Goal: Task Accomplishment & Management: Use online tool/utility

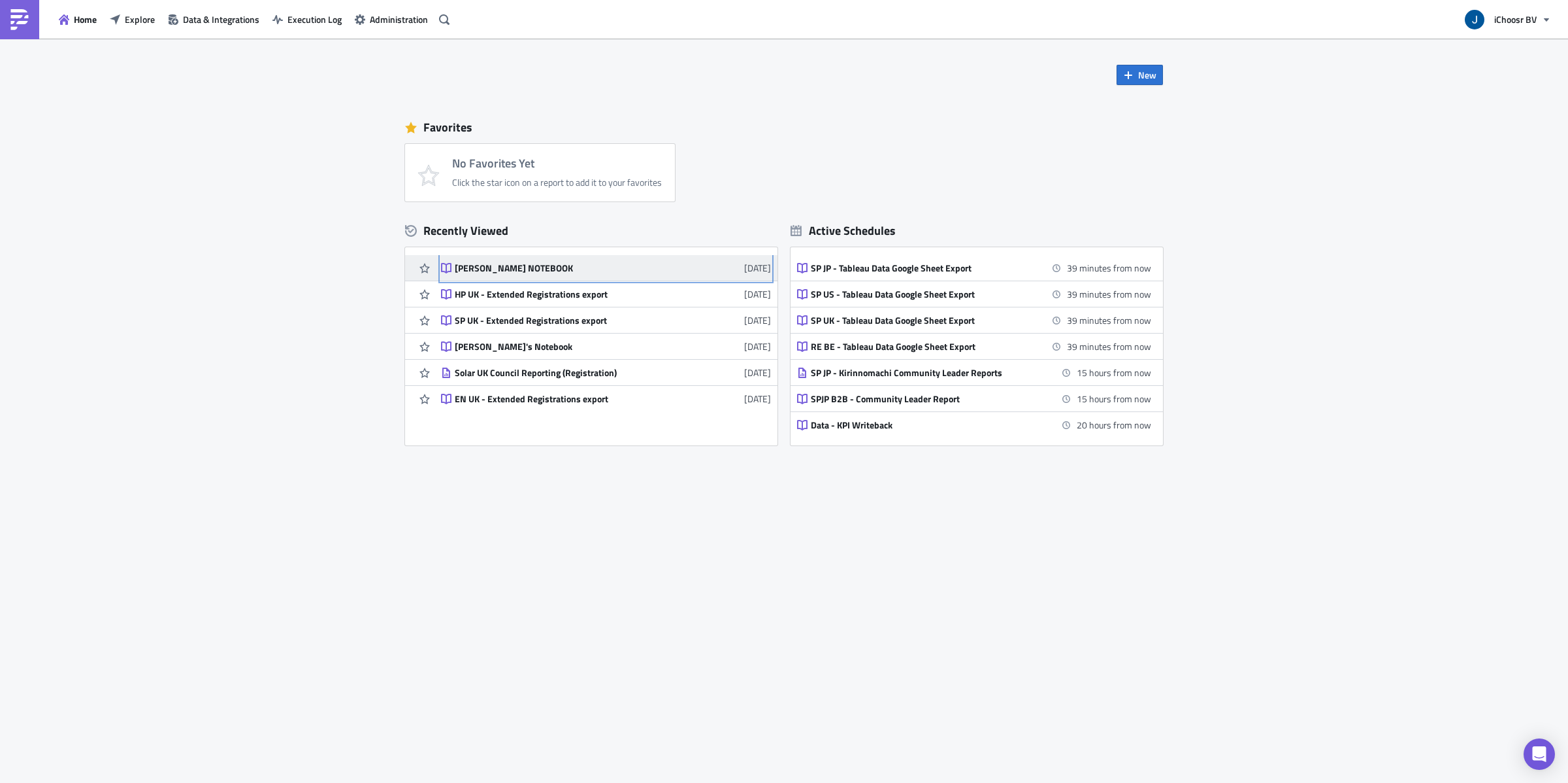
click at [521, 268] on div "[PERSON_NAME] NOTEBOOK" at bounding box center [569, 268] width 229 height 12
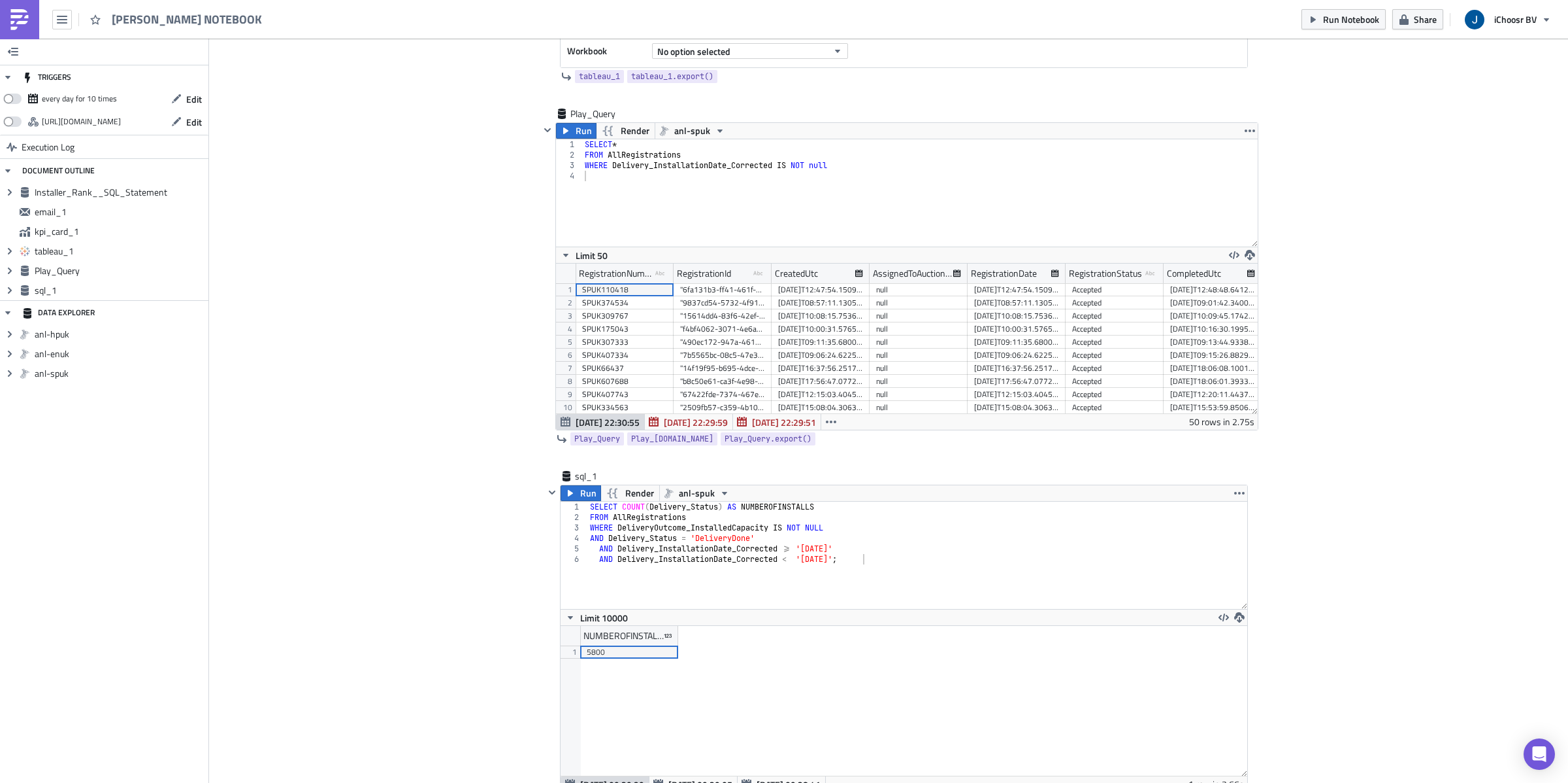
scroll to position [1643, 0]
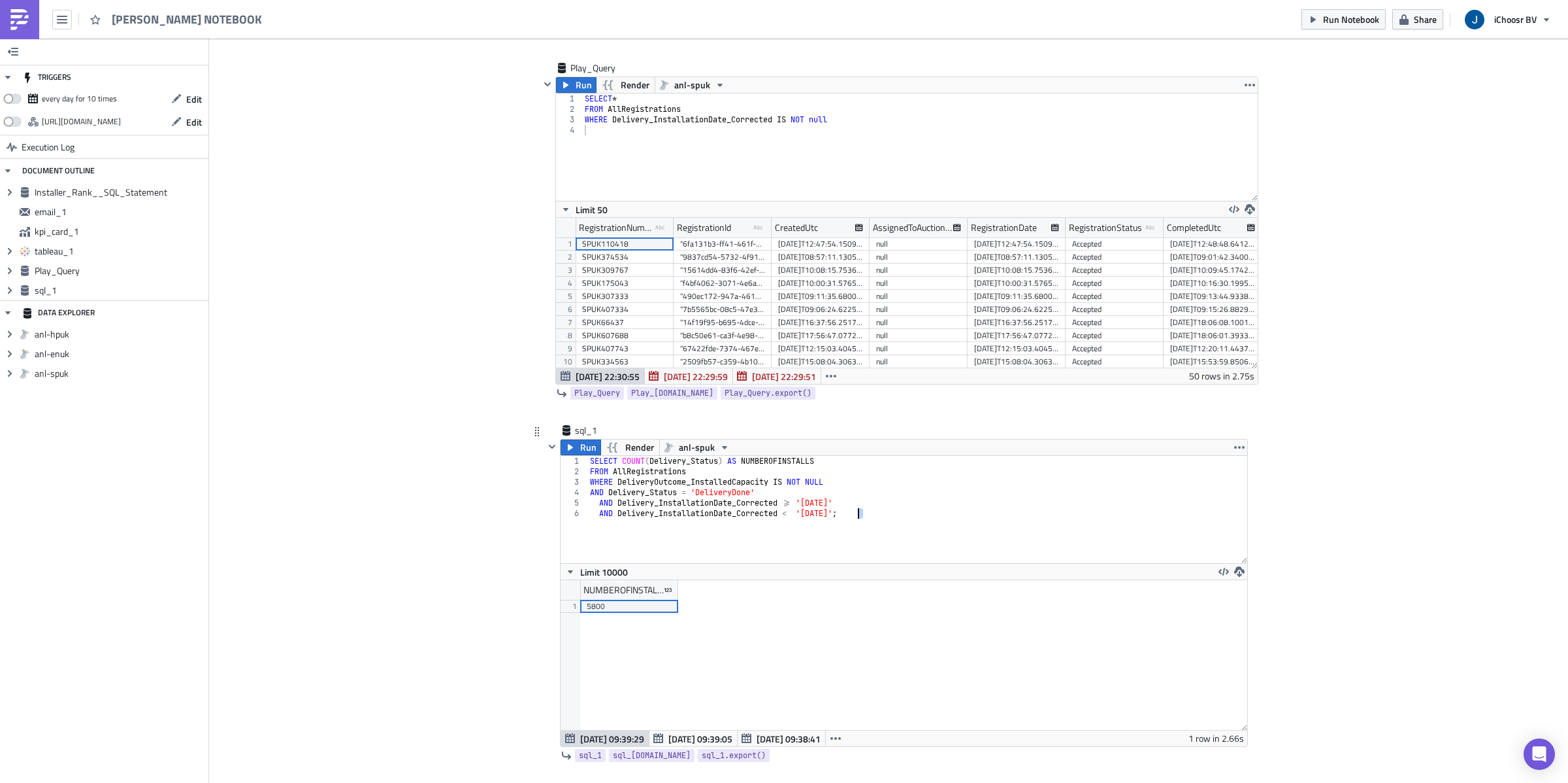
drag, startPoint x: 868, startPoint y: 513, endPoint x: 856, endPoint y: 513, distance: 12.0
click at [856, 513] on div "SELECT COUNT ( Delivery_Status ) AS NUMBEROFINSTALLS FROM AllRegistrations WHER…" at bounding box center [918, 520] width 660 height 128
click at [868, 514] on div "SELECT COUNT ( Delivery_Status ) AS NUMBEROFINSTALLS FROM AllRegistrations WHER…" at bounding box center [918, 520] width 660 height 128
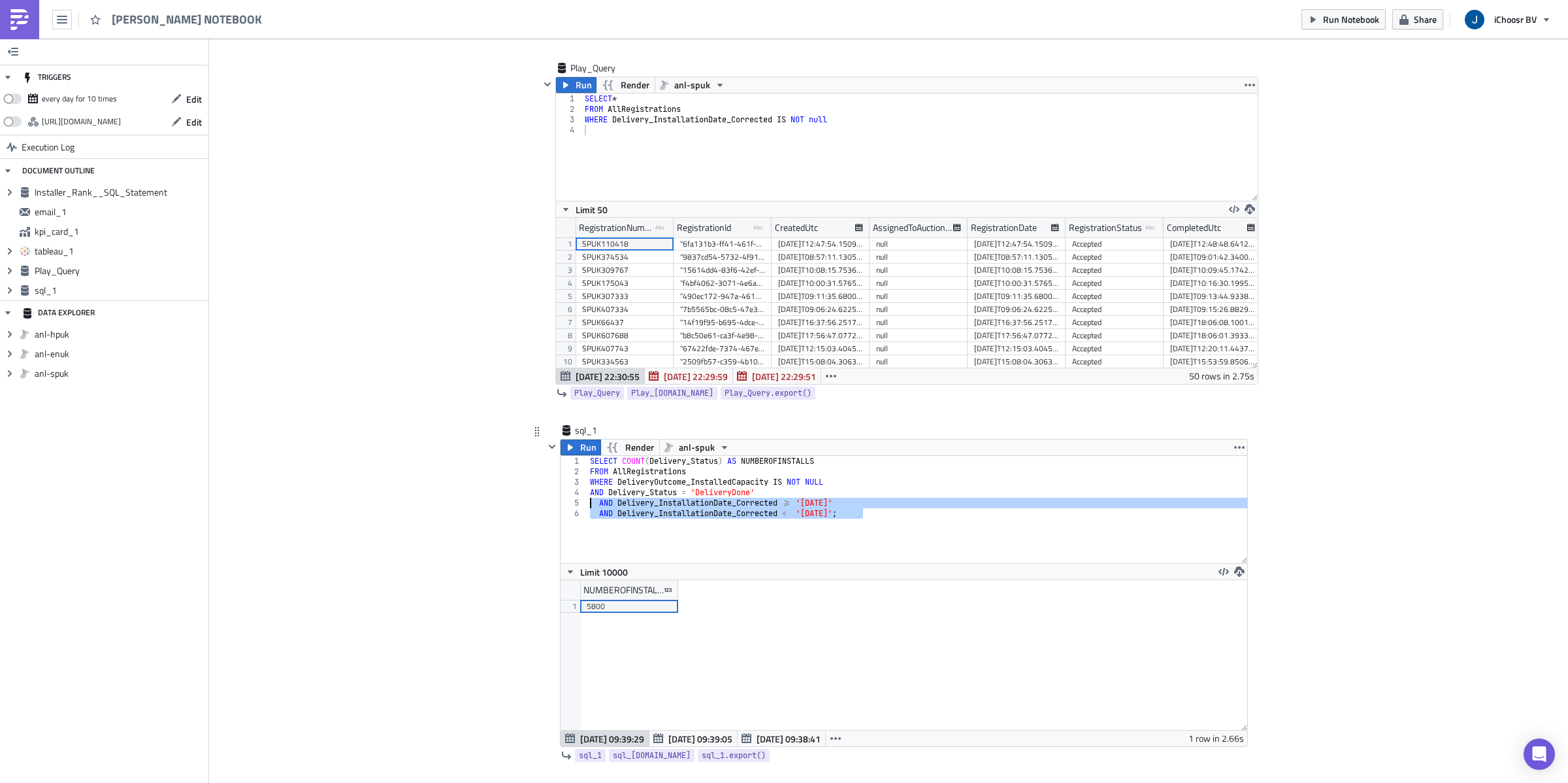
drag, startPoint x: 868, startPoint y: 514, endPoint x: 576, endPoint y: 510, distance: 292.0
click at [576, 510] on div "AND Delivery_InstallationDate_Corrected < '2026-01-01'; 1 2 3 4 5 6 SELECT COUN…" at bounding box center [904, 510] width 687 height 107
type textarea "AND Delivery_InstallationDate_Corrected >= '2025-01-01' AND Delivery_Installati…"
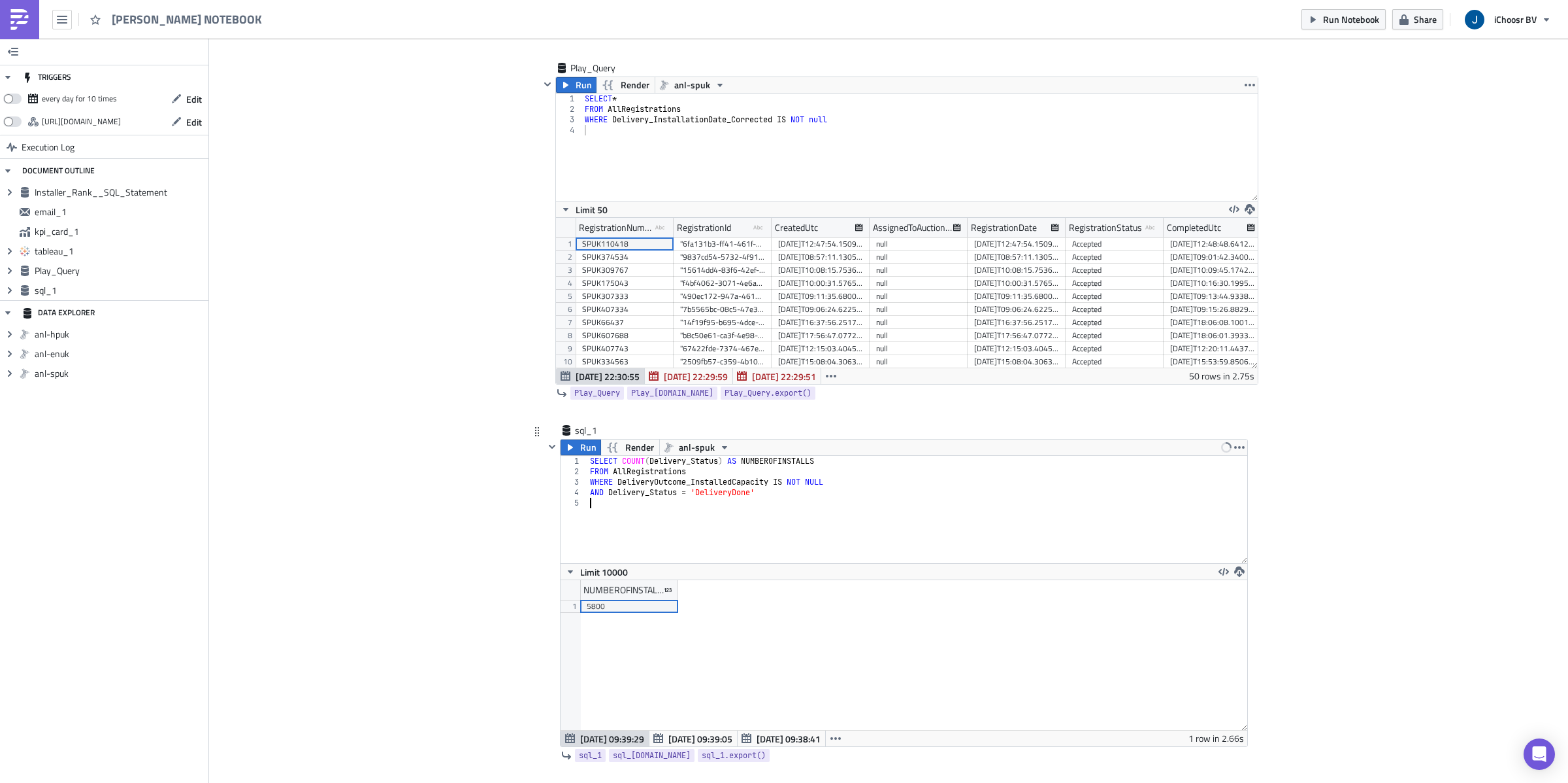
type textarea "AND Delivery_Status = 'DeliveryDone'"
click at [54, 21] on button "button" at bounding box center [62, 19] width 19 height 19
click at [88, 50] on div "Search" at bounding box center [119, 52] width 87 height 13
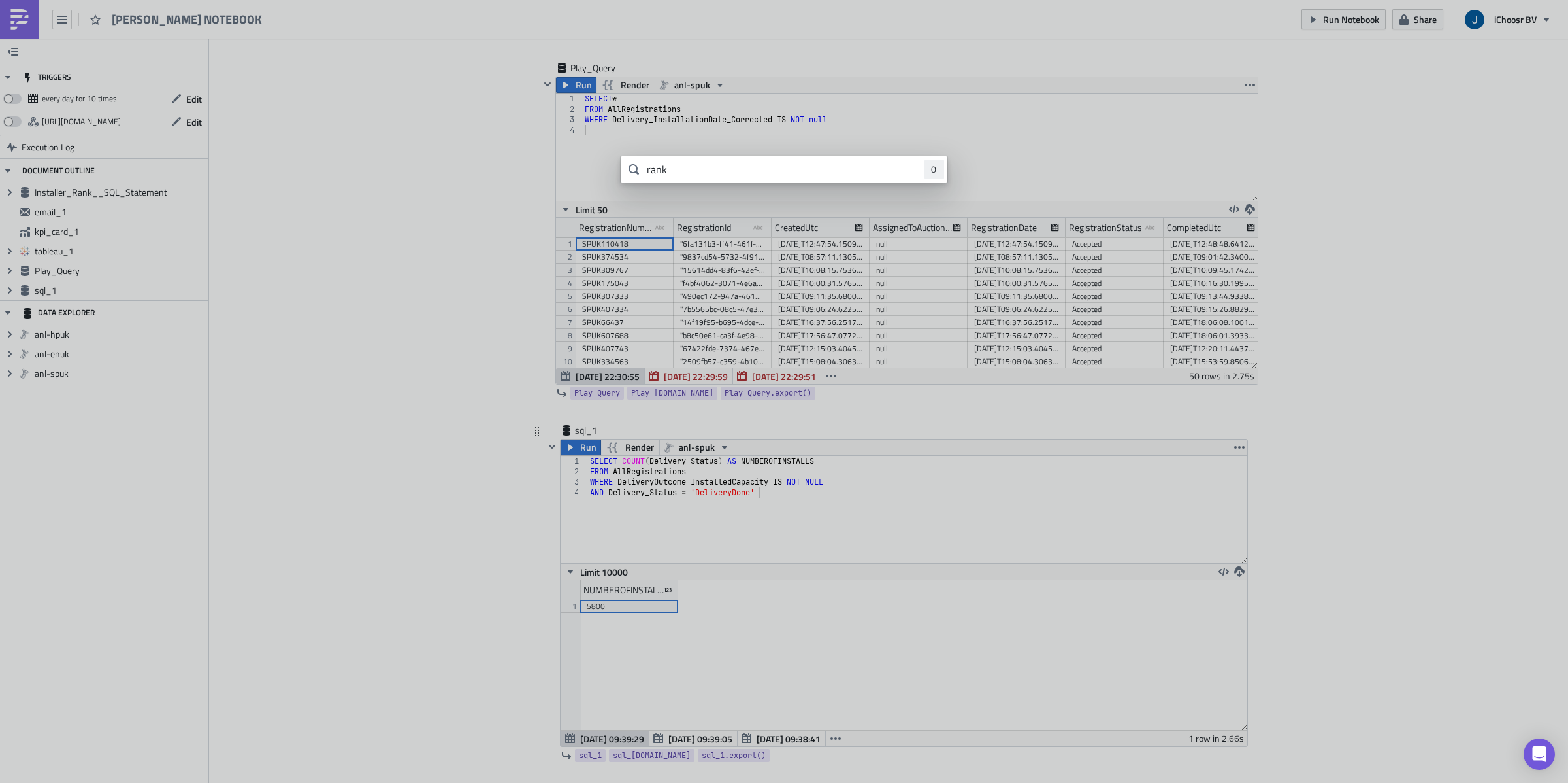
type input "rank"
click at [665, 175] on input "rank" at bounding box center [784, 169] width 327 height 26
click at [354, 220] on body "JOJO'S NOTEBOOK Run Notebook Share iChoosr BV TRIGGERS every day for 10 times E…" at bounding box center [784, 392] width 1568 height 784
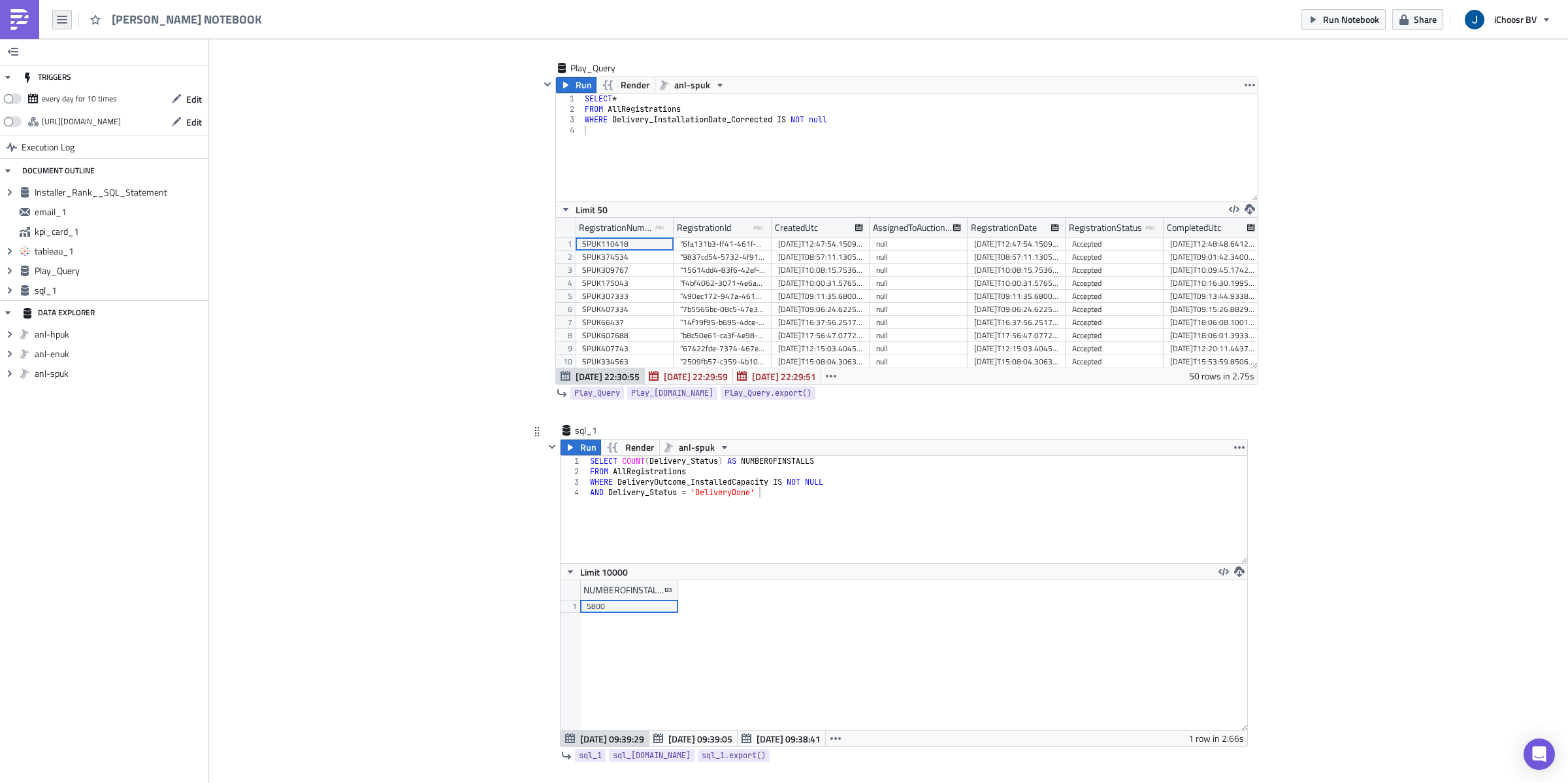
click at [60, 19] on icon "button" at bounding box center [62, 19] width 10 height 10
click at [89, 66] on div "Home" at bounding box center [119, 72] width 87 height 13
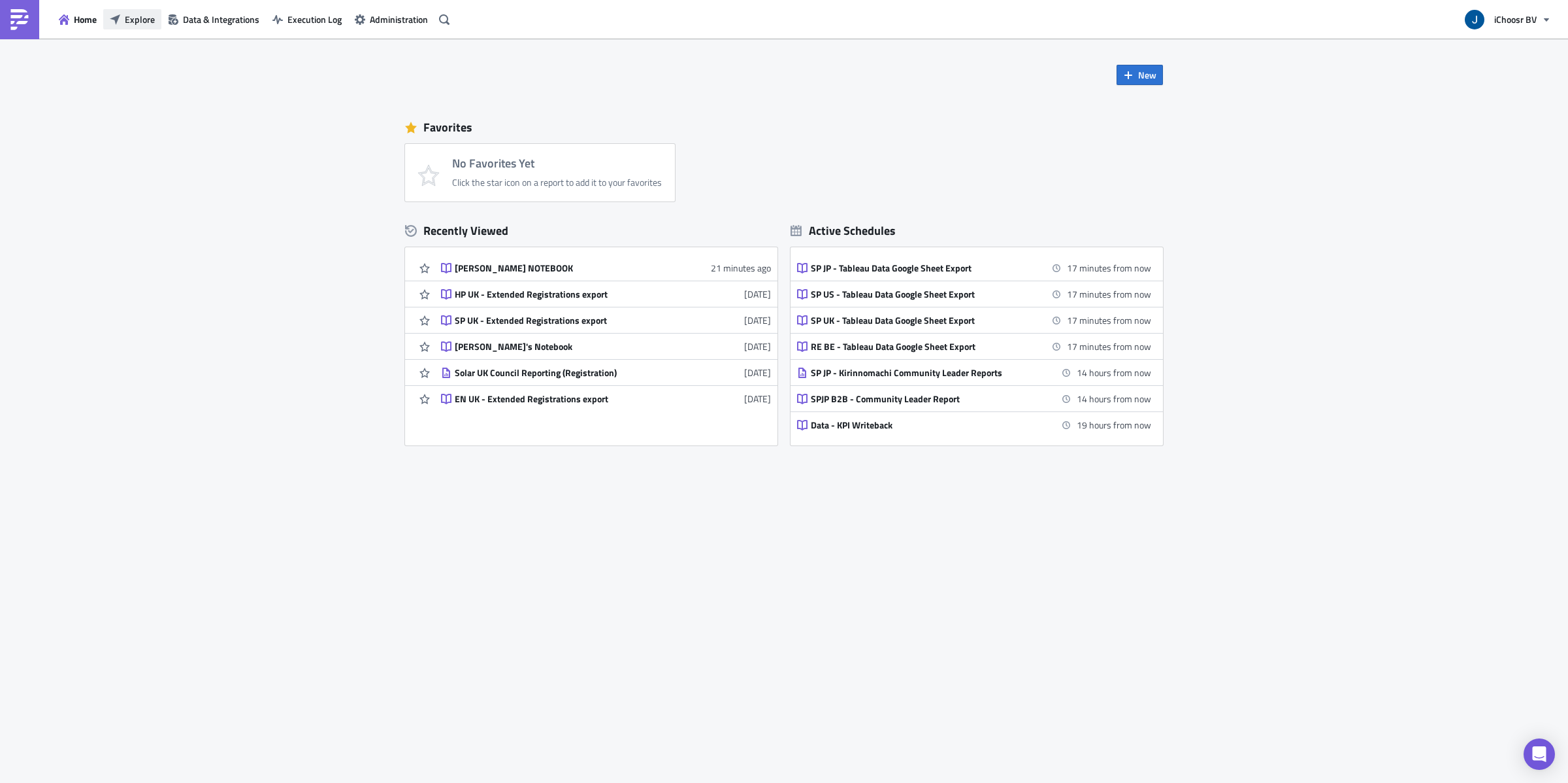
click at [143, 20] on span "Explore" at bounding box center [139, 19] width 30 height 13
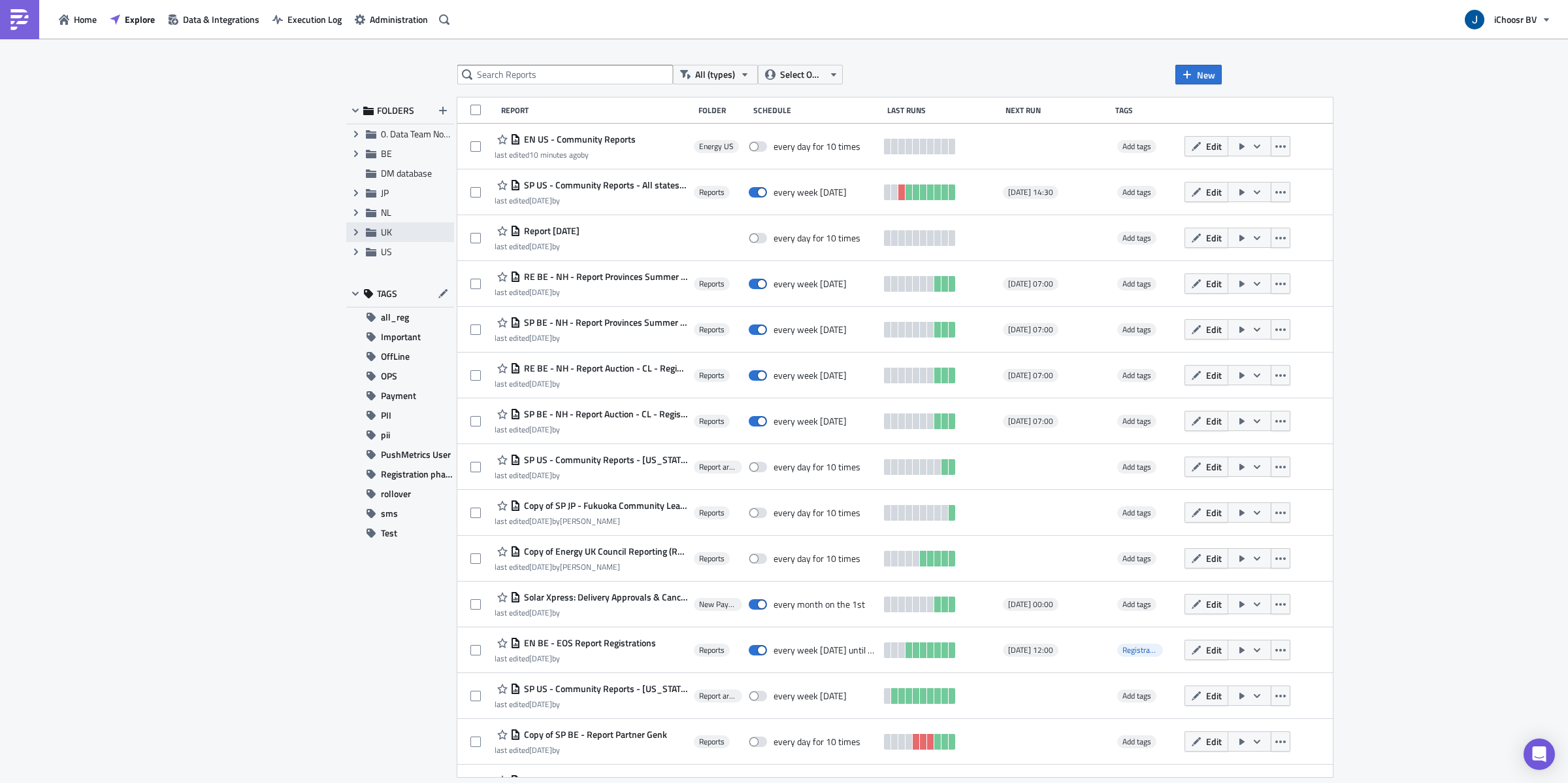
click at [377, 233] on div "Expand group UK" at bounding box center [400, 232] width 108 height 19
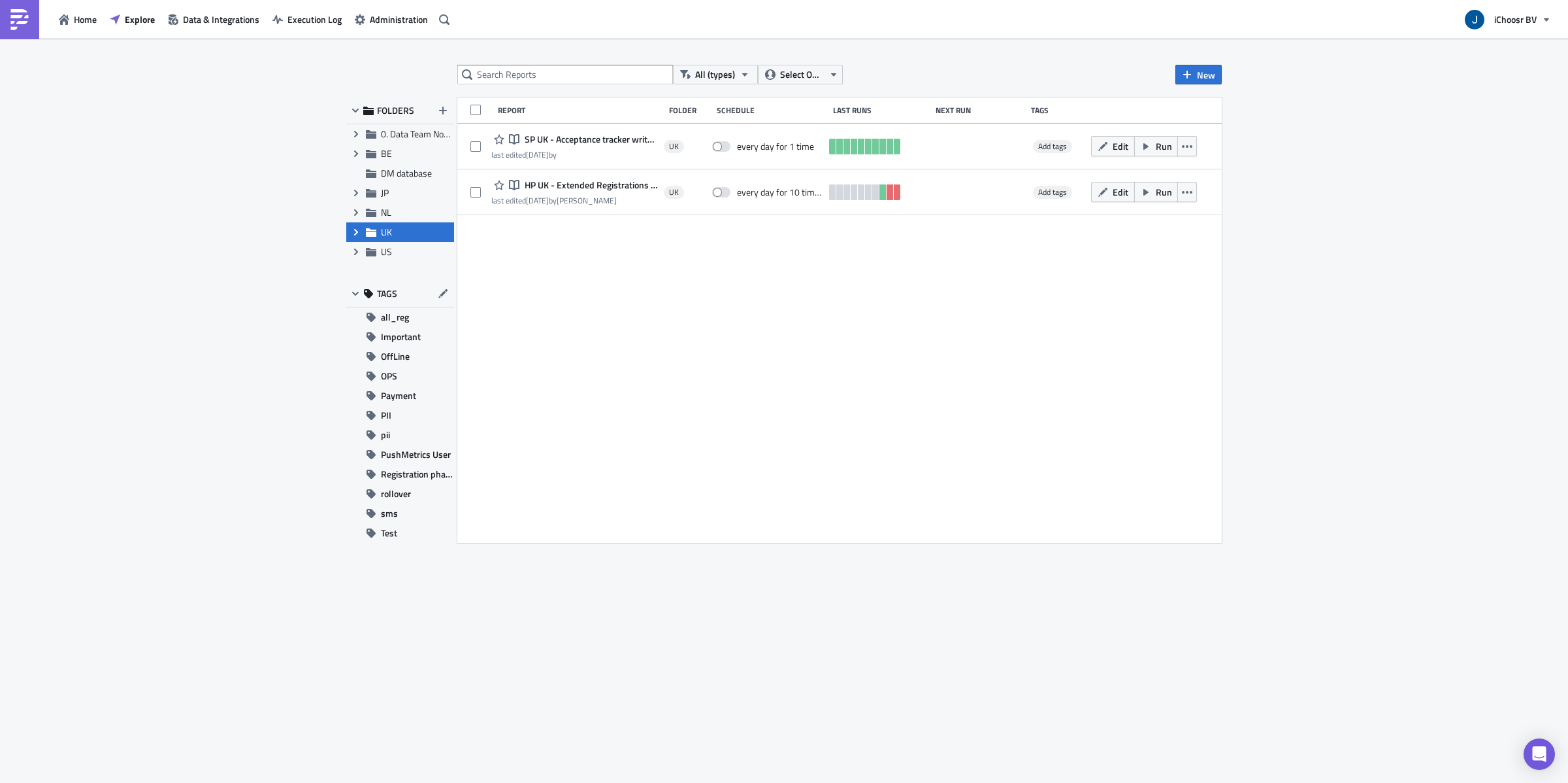
click at [356, 231] on icon "Expand group" at bounding box center [356, 232] width 10 height 10
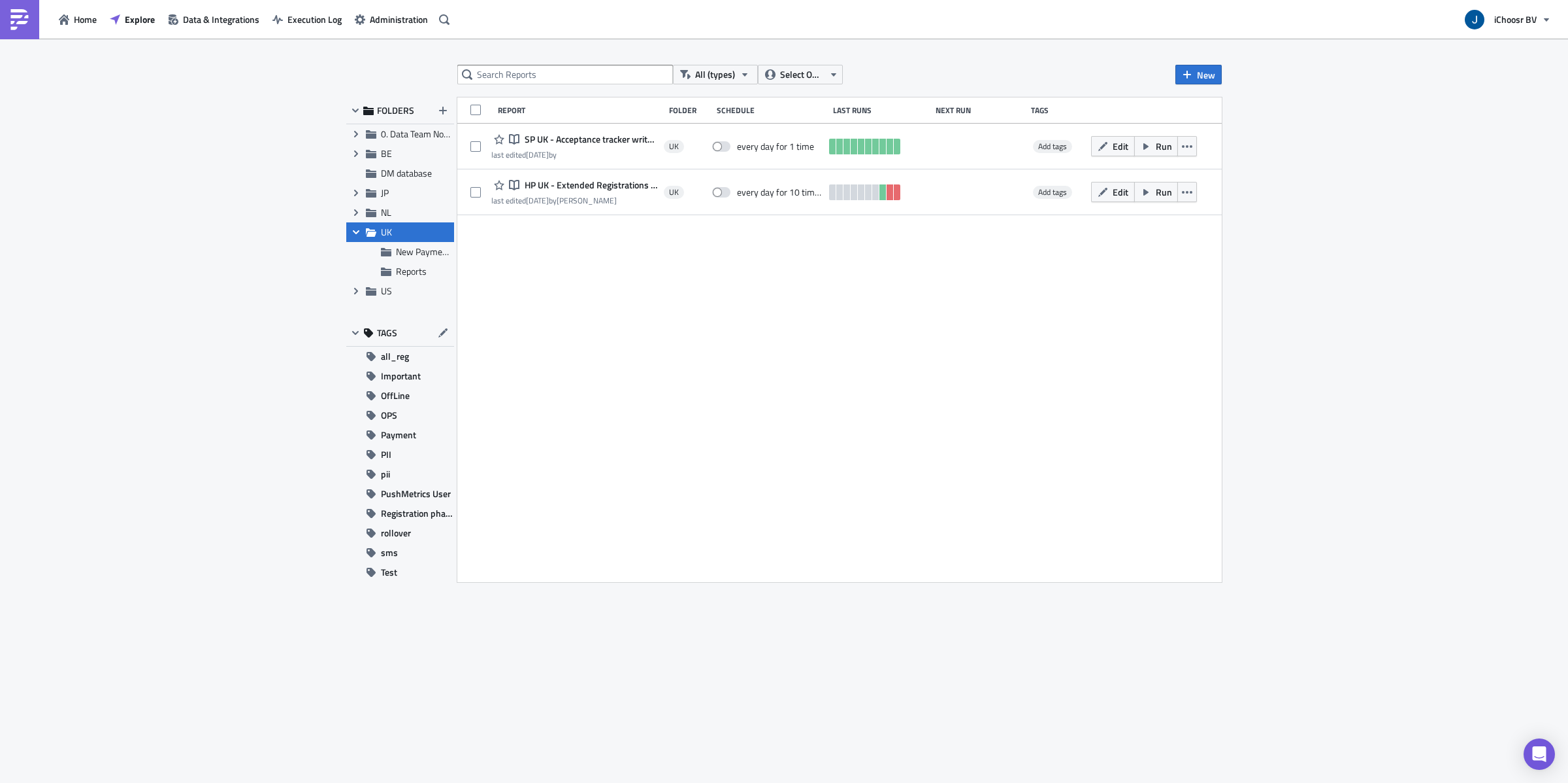
click at [356, 231] on icon "Collapse group" at bounding box center [356, 232] width 10 height 10
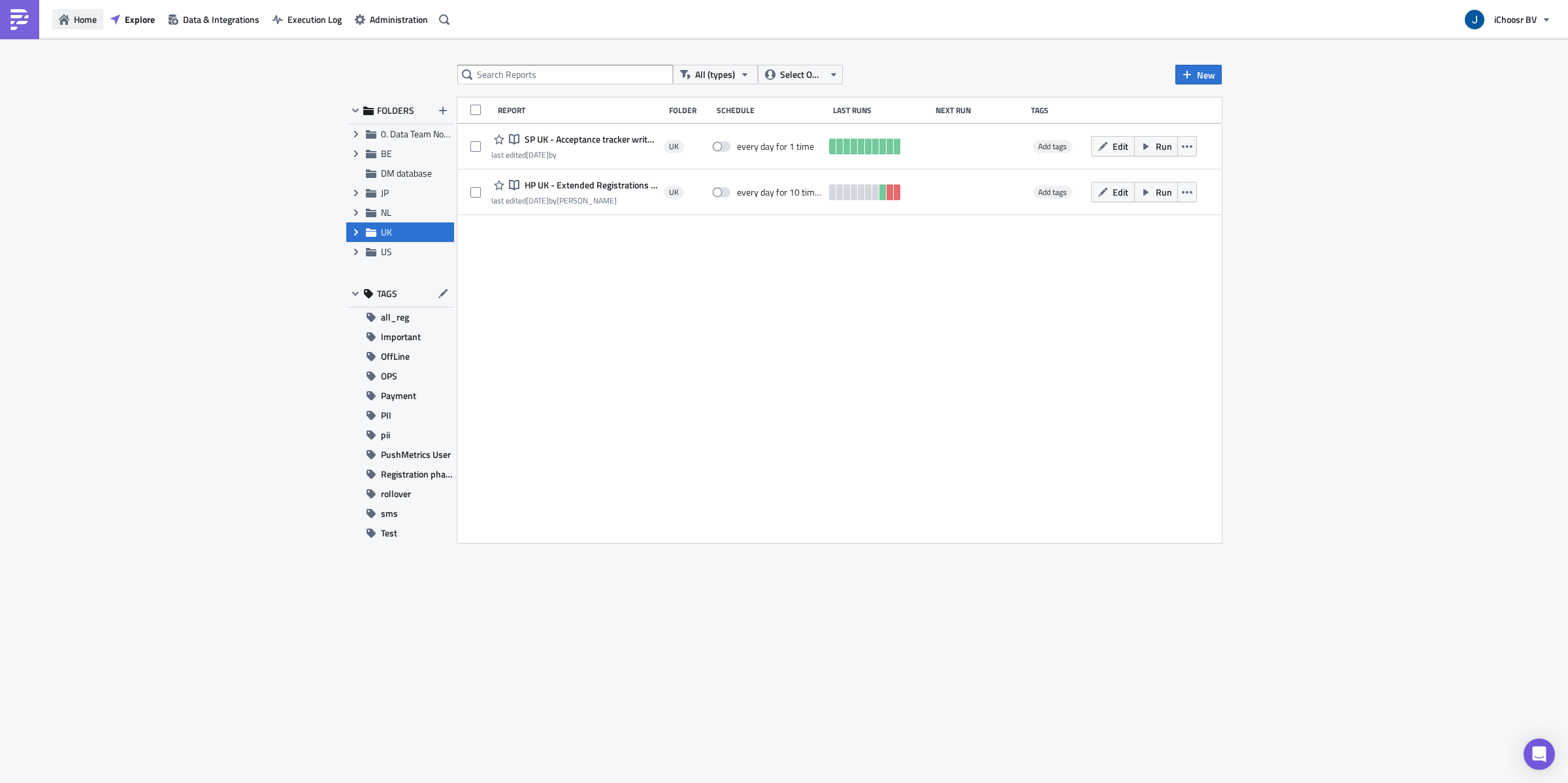
click at [76, 19] on span "Home" at bounding box center [85, 19] width 23 height 13
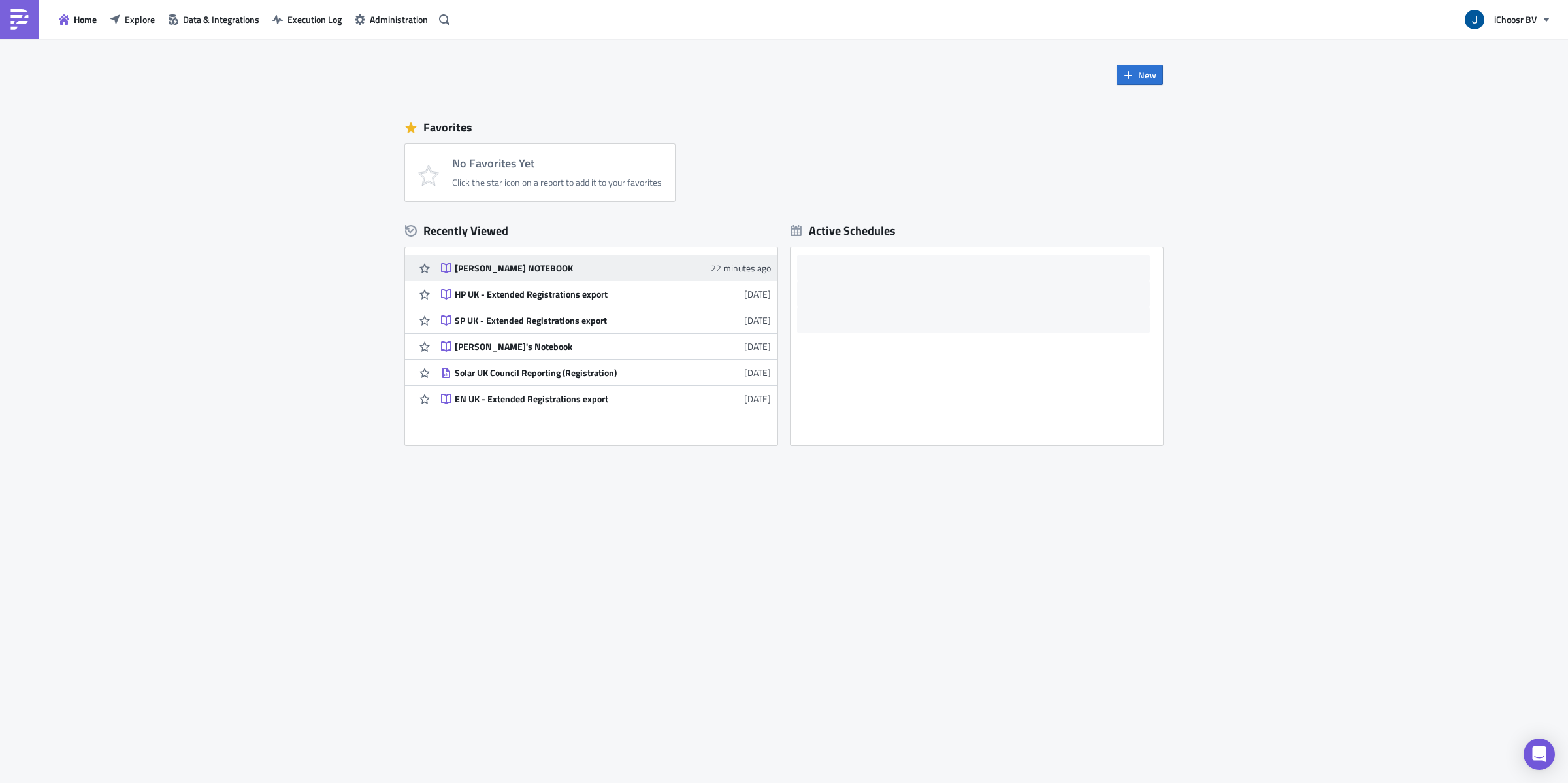
click at [515, 263] on div "[PERSON_NAME] NOTEBOOK" at bounding box center [569, 268] width 229 height 12
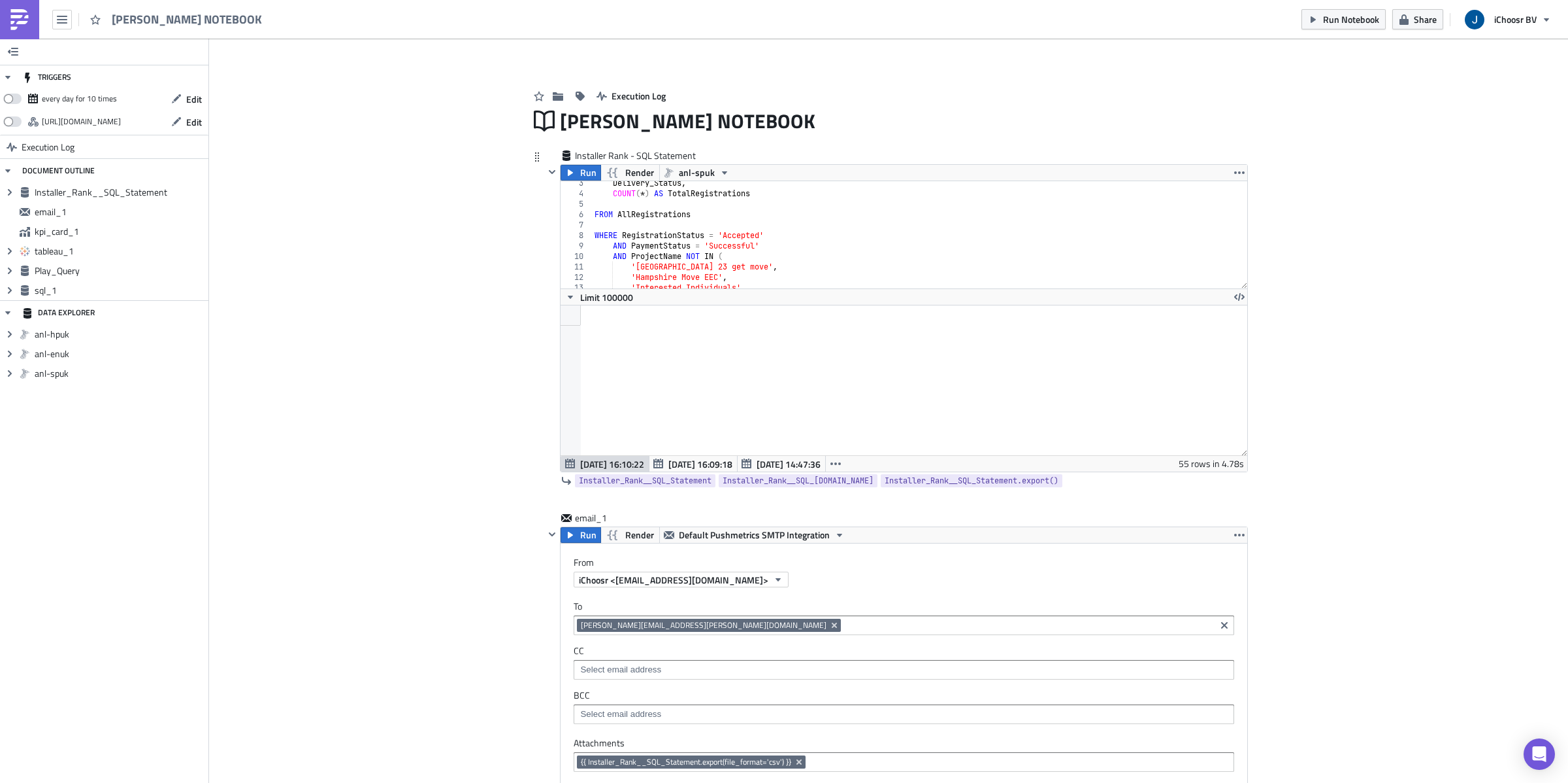
scroll to position [34, 0]
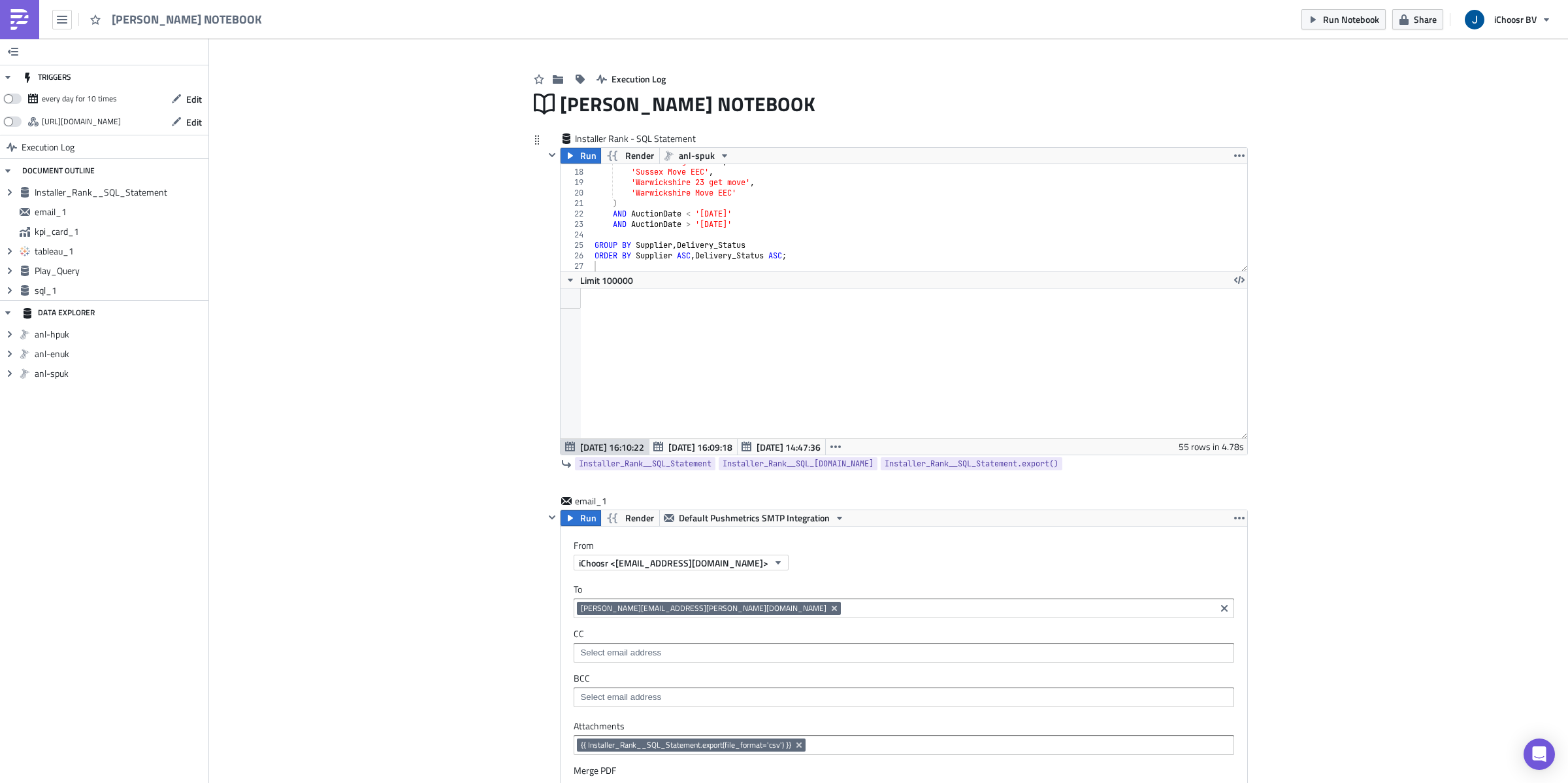
scroll to position [19, 0]
click at [13, 192] on icon "Expand group" at bounding box center [10, 193] width 10 height 10
click at [11, 193] on icon at bounding box center [10, 192] width 7 height 4
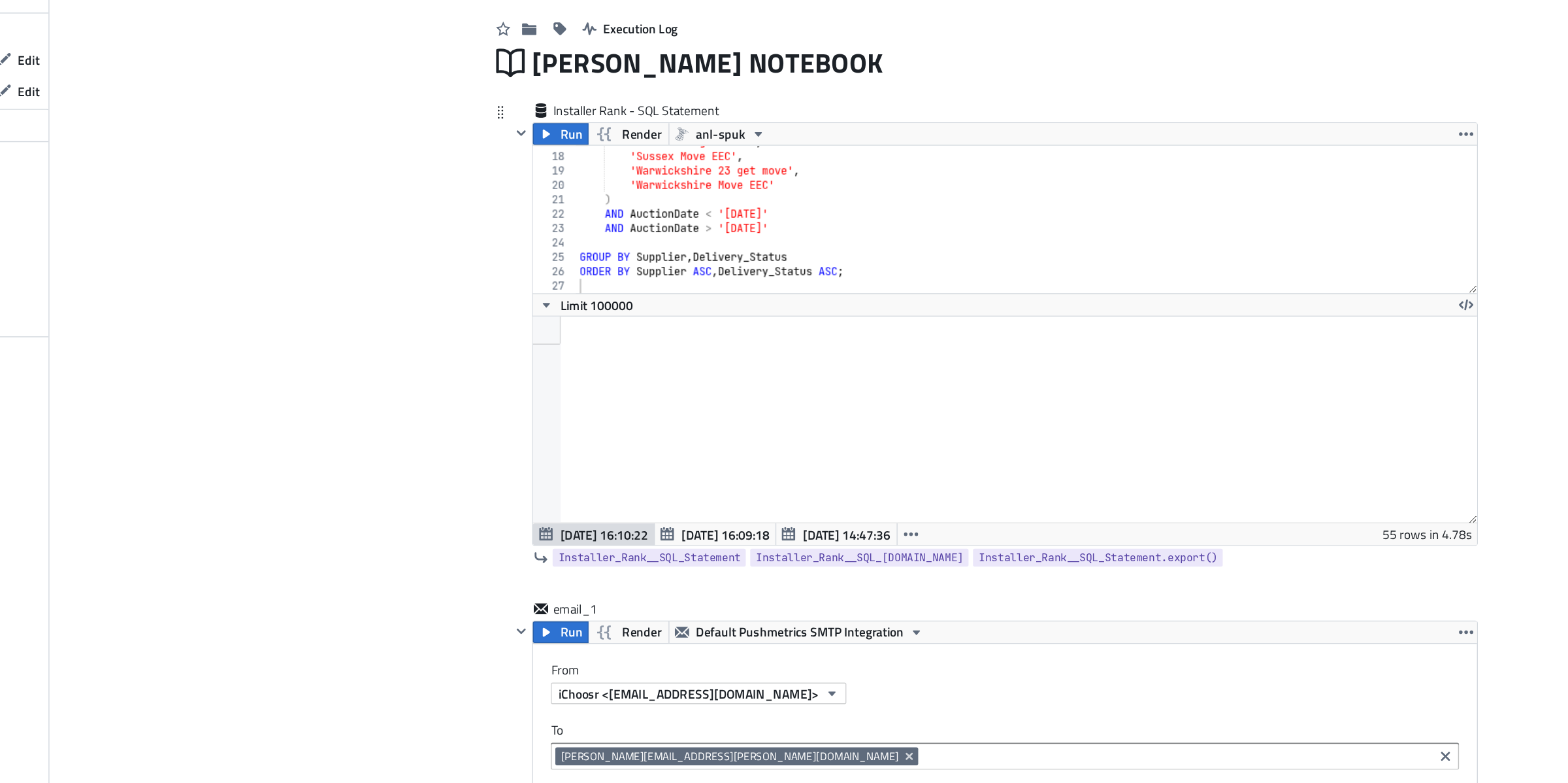
scroll to position [22, 0]
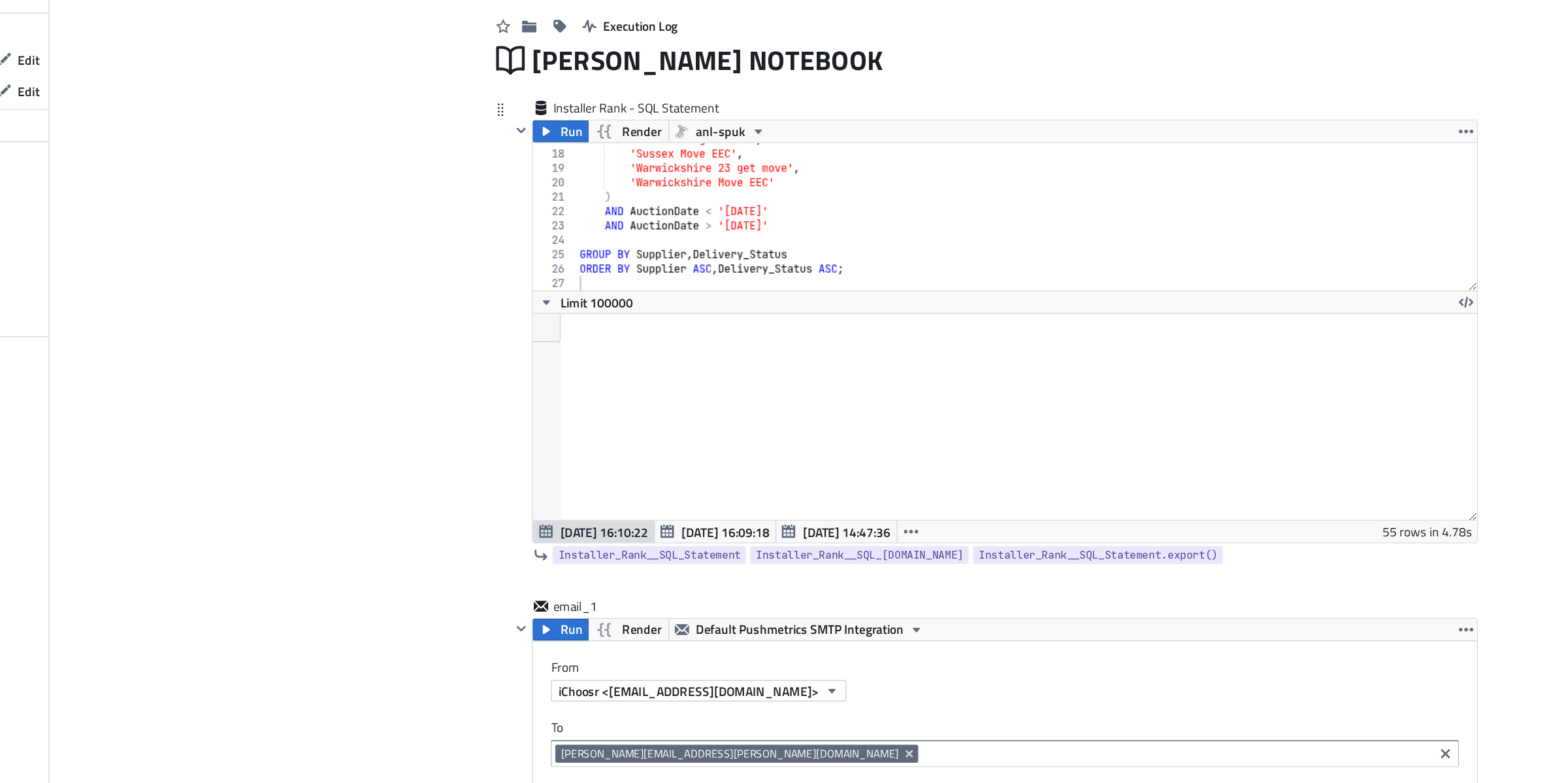
click at [719, 219] on div "'London 23 get move' , 'Sussex Move EEC' , '[GEOGRAPHIC_DATA] 23 get move' , '[…" at bounding box center [920, 216] width 656 height 128
click at [722, 219] on div "'London 23 get move' , 'Sussex Move EEC' , '[GEOGRAPHIC_DATA] 23 get move' , '[…" at bounding box center [920, 216] width 656 height 128
click at [736, 219] on div "'London 23 get move' , 'Sussex Move EEC' , '[GEOGRAPHIC_DATA] 23 get move' , '[…" at bounding box center [920, 216] width 656 height 128
click at [721, 208] on div "'London 23 get move' , 'Sussex Move EEC' , '[GEOGRAPHIC_DATA] 23 get move' , '[…" at bounding box center [920, 216] width 656 height 128
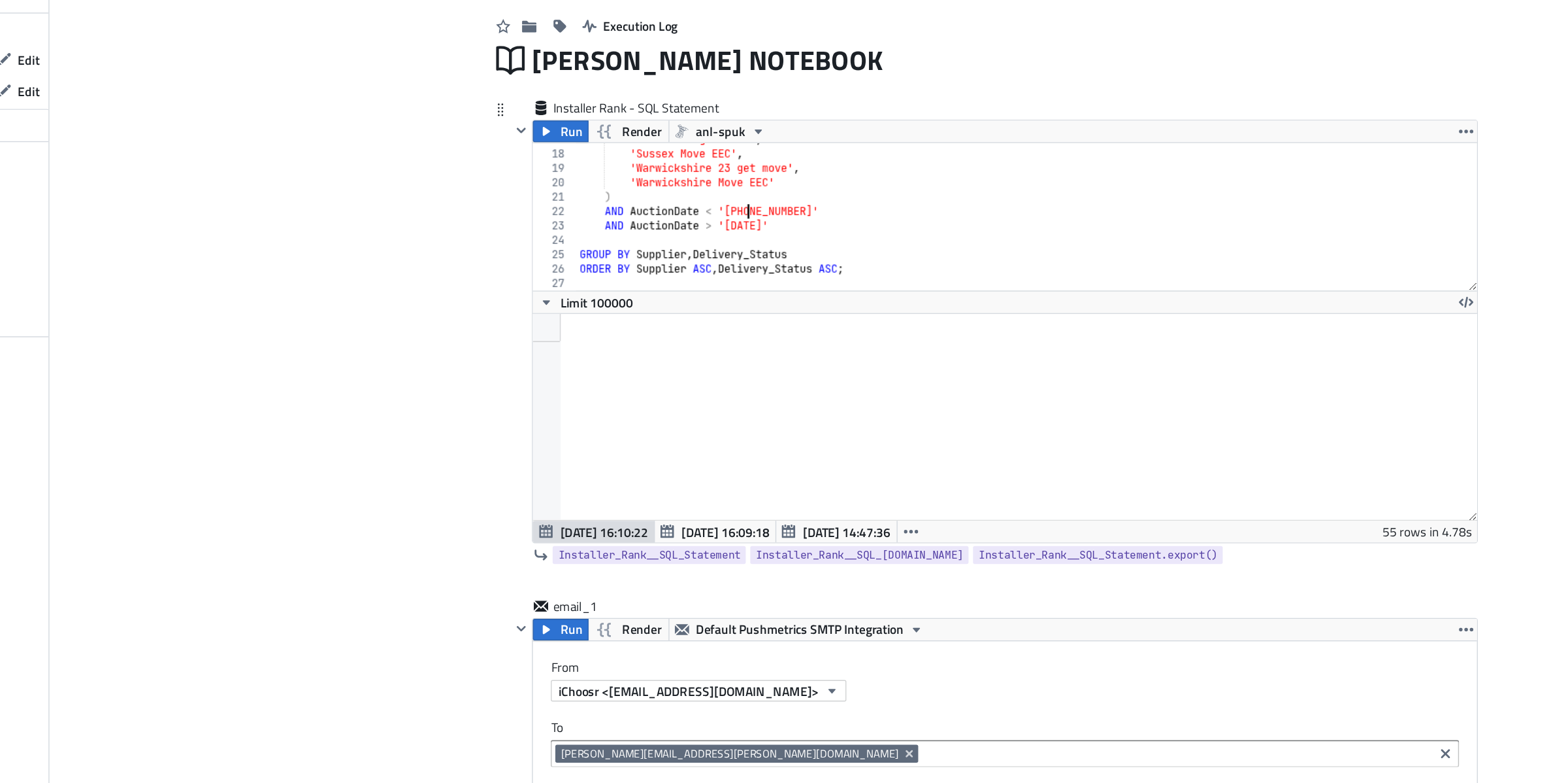
scroll to position [0, 10]
click at [734, 207] on div "'London 23 get move' , 'Sussex Move EEC' , '[GEOGRAPHIC_DATA] 23 get move' , '[…" at bounding box center [920, 216] width 656 height 128
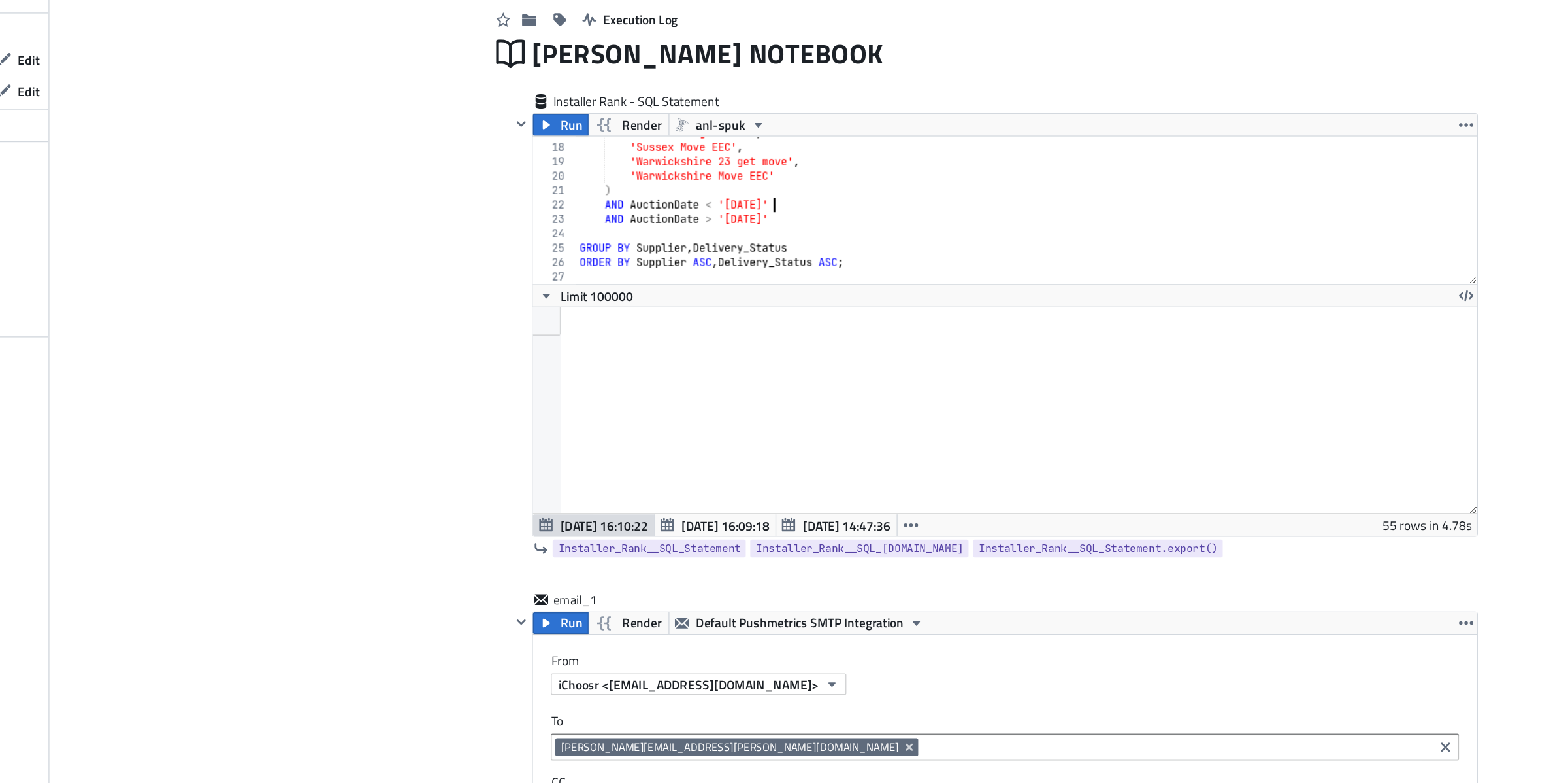
scroll to position [20, 0]
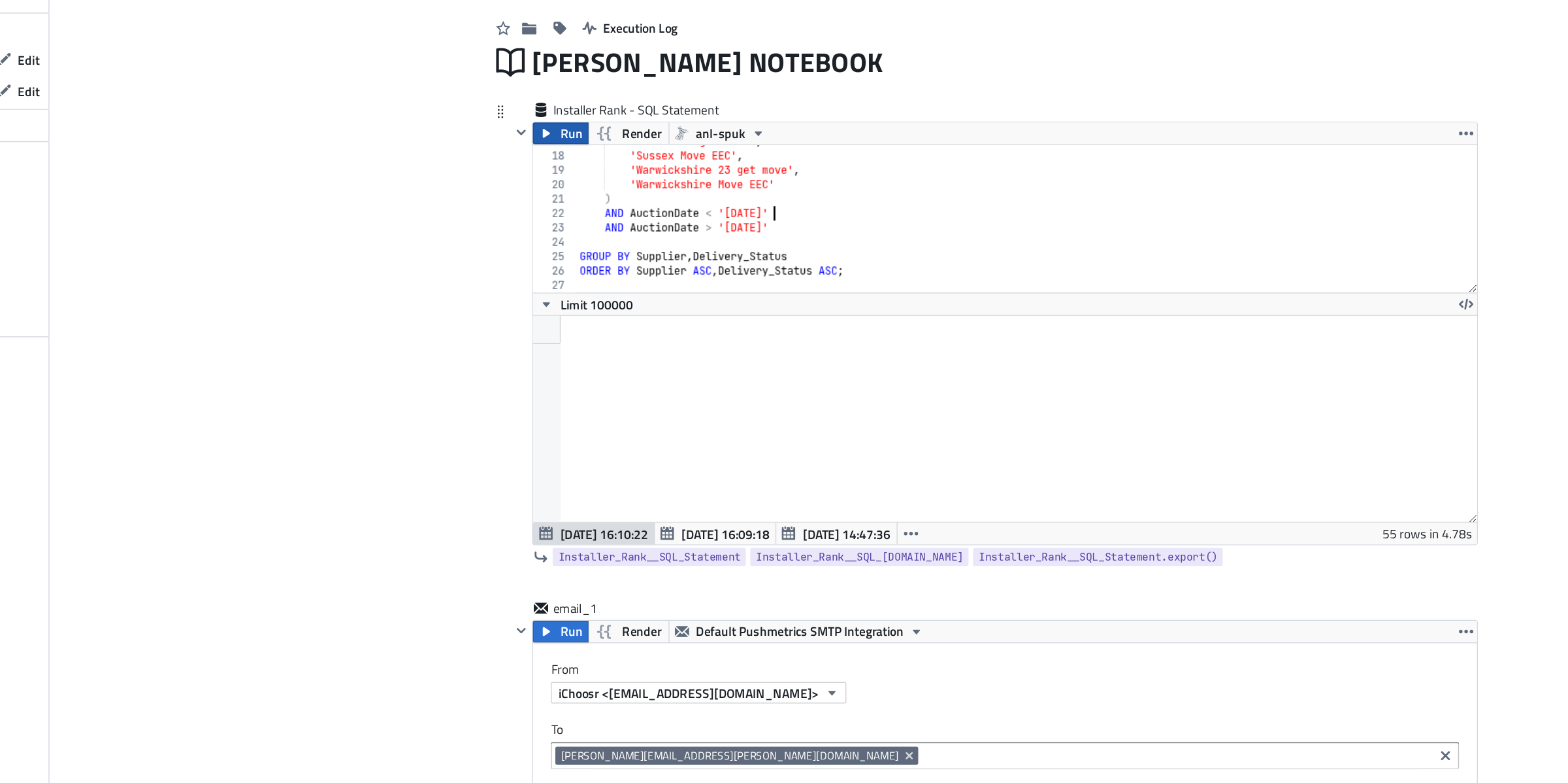
type textarea "AND AuctionDate < '[DATE]'"
click at [583, 150] on span "Run" at bounding box center [589, 152] width 16 height 16
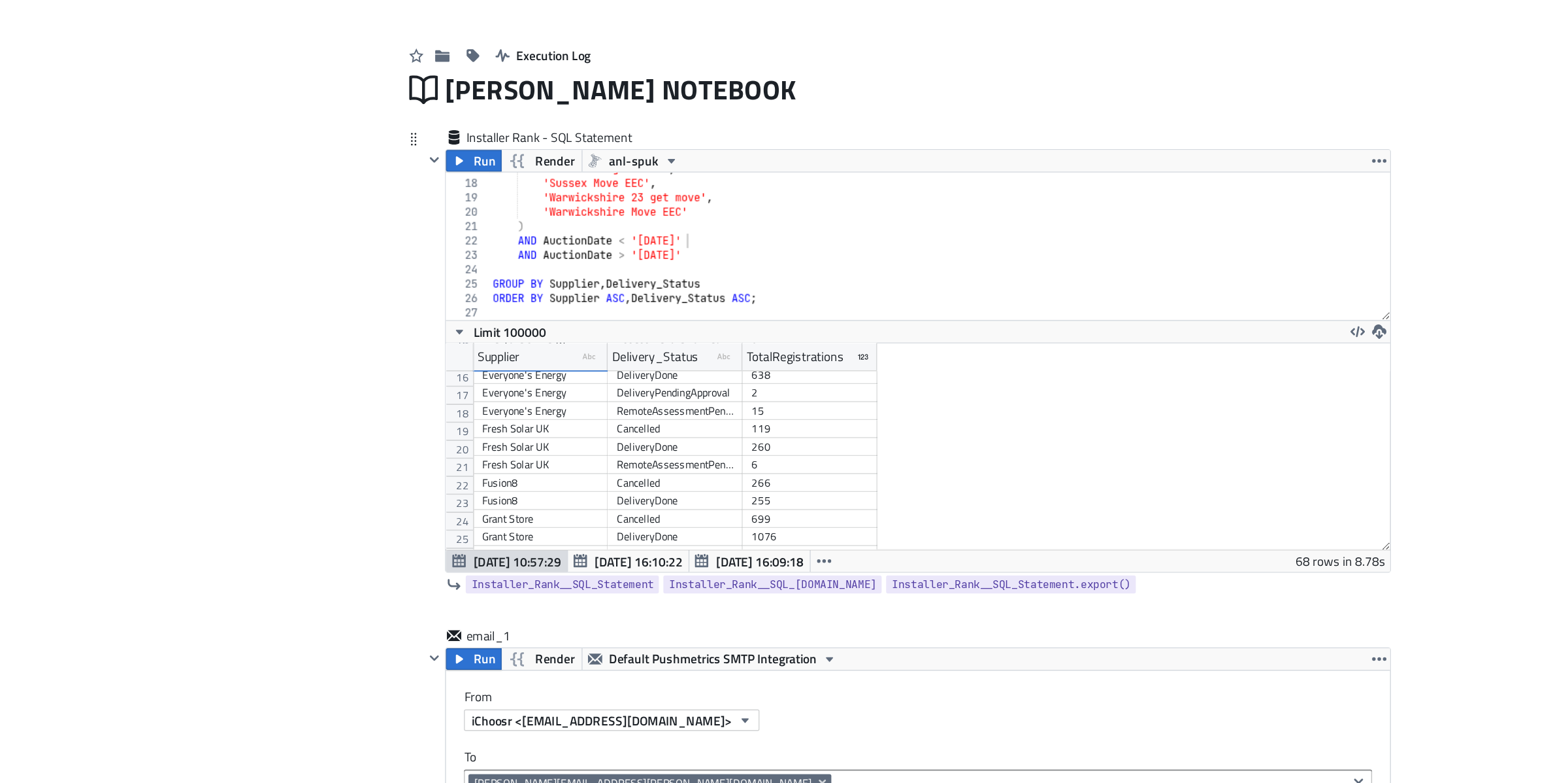
scroll to position [198, 0]
click at [1236, 299] on icon "button" at bounding box center [1240, 297] width 10 height 10
click at [1250, 250] on div "CSV" at bounding box center [1291, 247] width 102 height 13
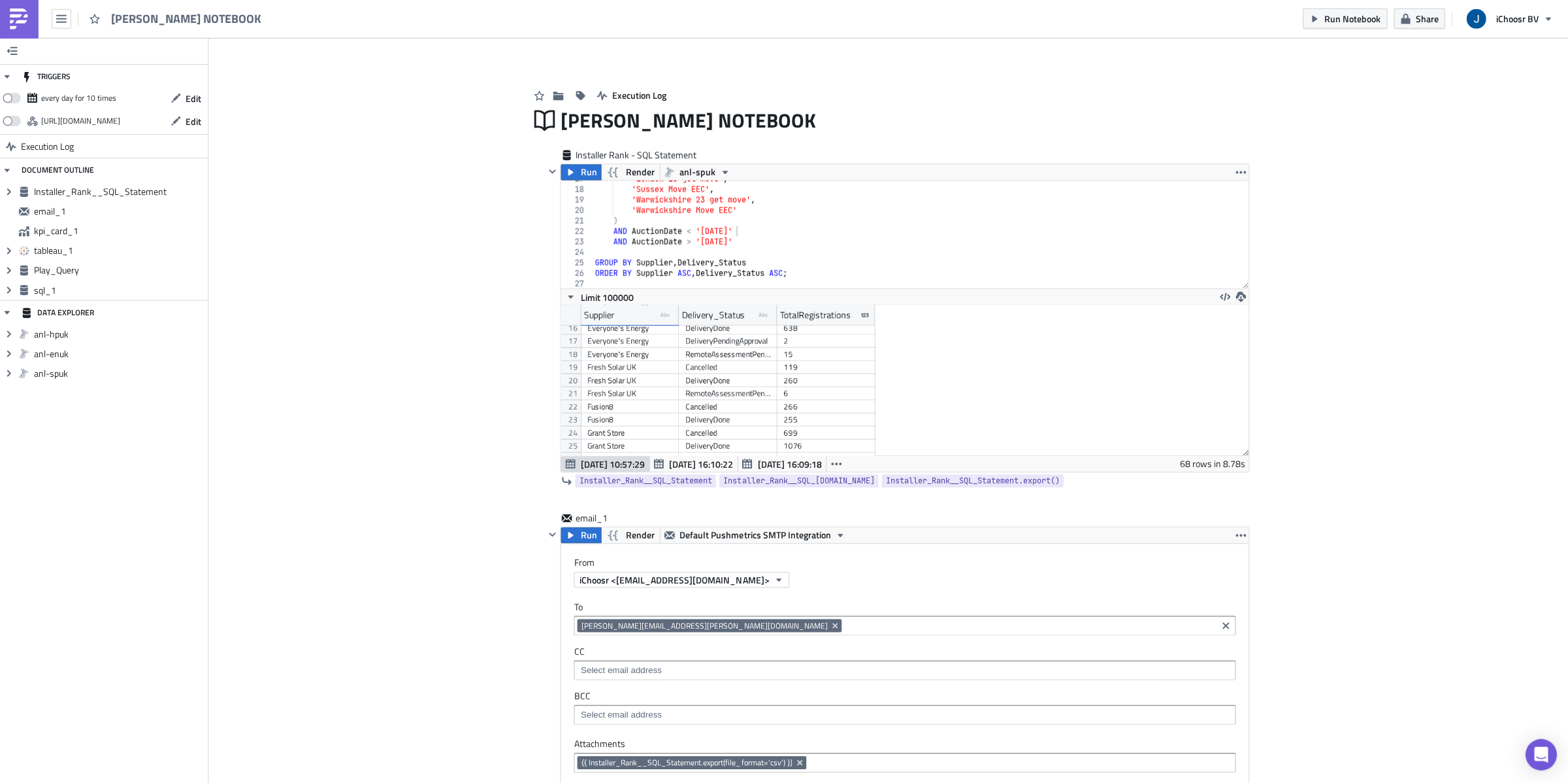
scroll to position [0, 0]
click at [1244, 174] on icon "button" at bounding box center [1240, 173] width 10 height 3
click at [1223, 298] on icon "button" at bounding box center [1224, 296] width 10 height 8
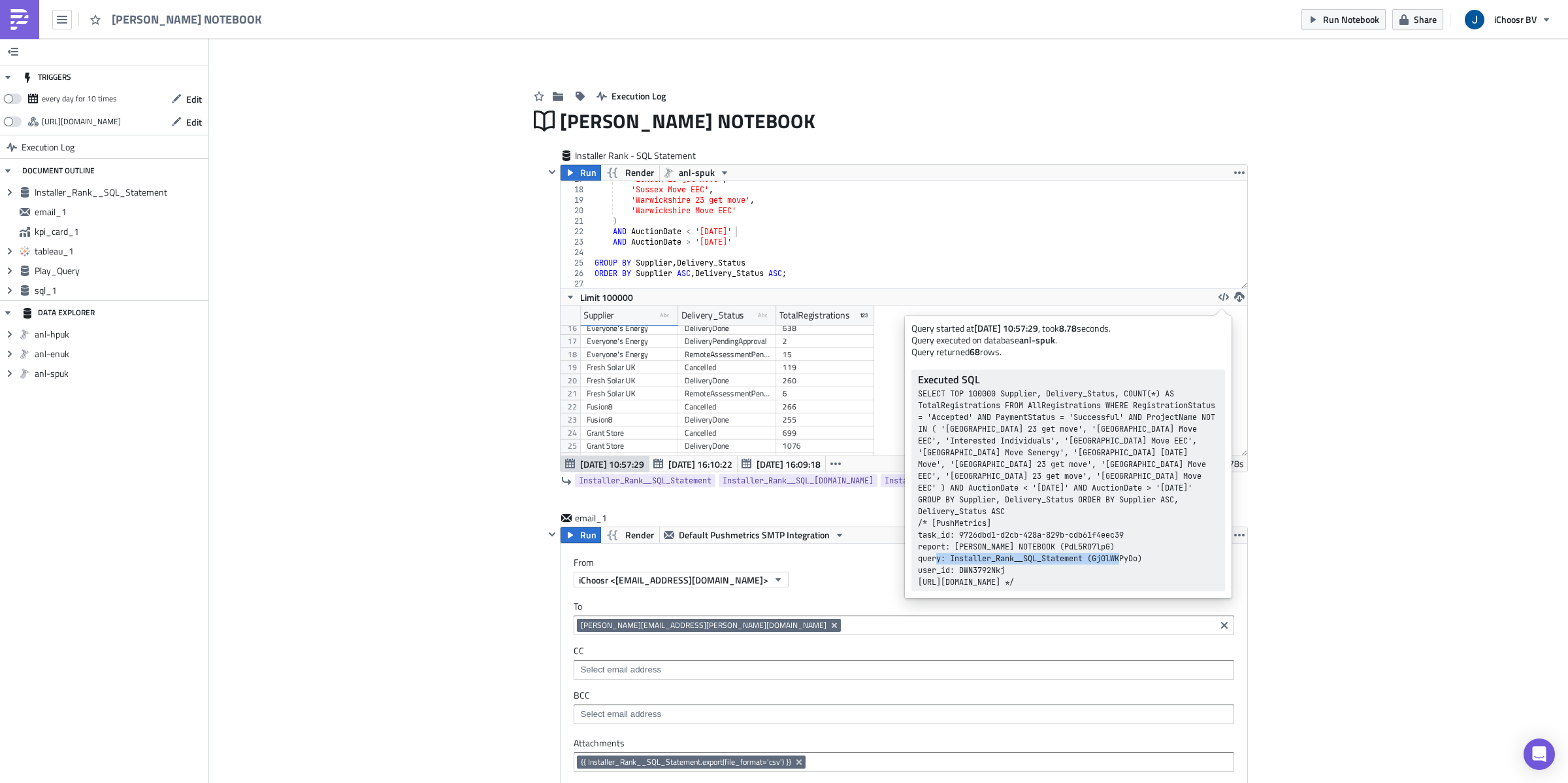
drag, startPoint x: 1107, startPoint y: 571, endPoint x: 909, endPoint y: 567, distance: 198.0
click at [909, 567] on div "Query started at [DATE] 10:57:29 , took 8.78 seconds. Query executed on databas…" at bounding box center [1068, 457] width 327 height 282
copy div "[URL][DOMAIN_NAME]"
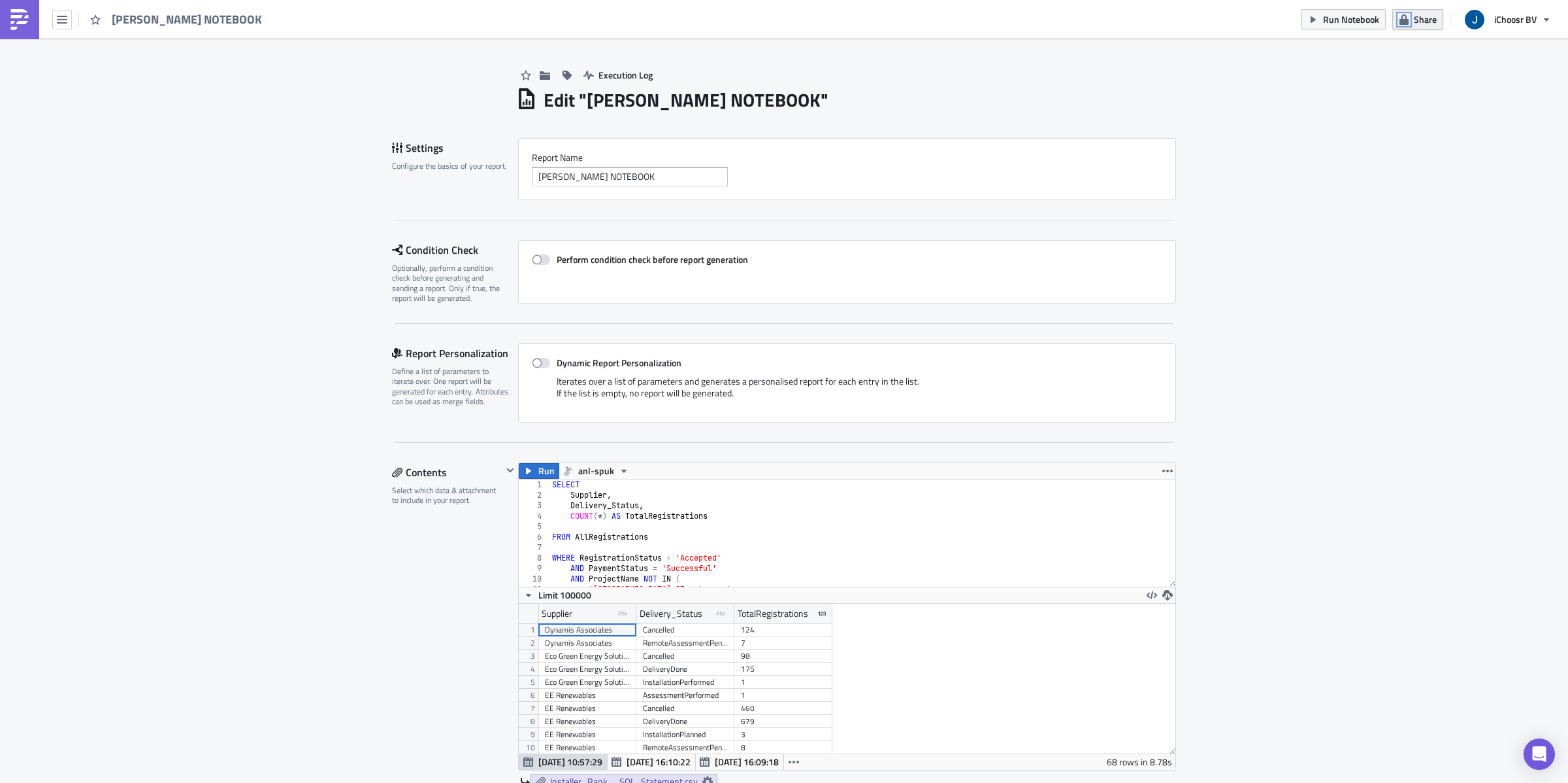
click at [1402, 16] on icon "button" at bounding box center [1405, 19] width 10 height 10
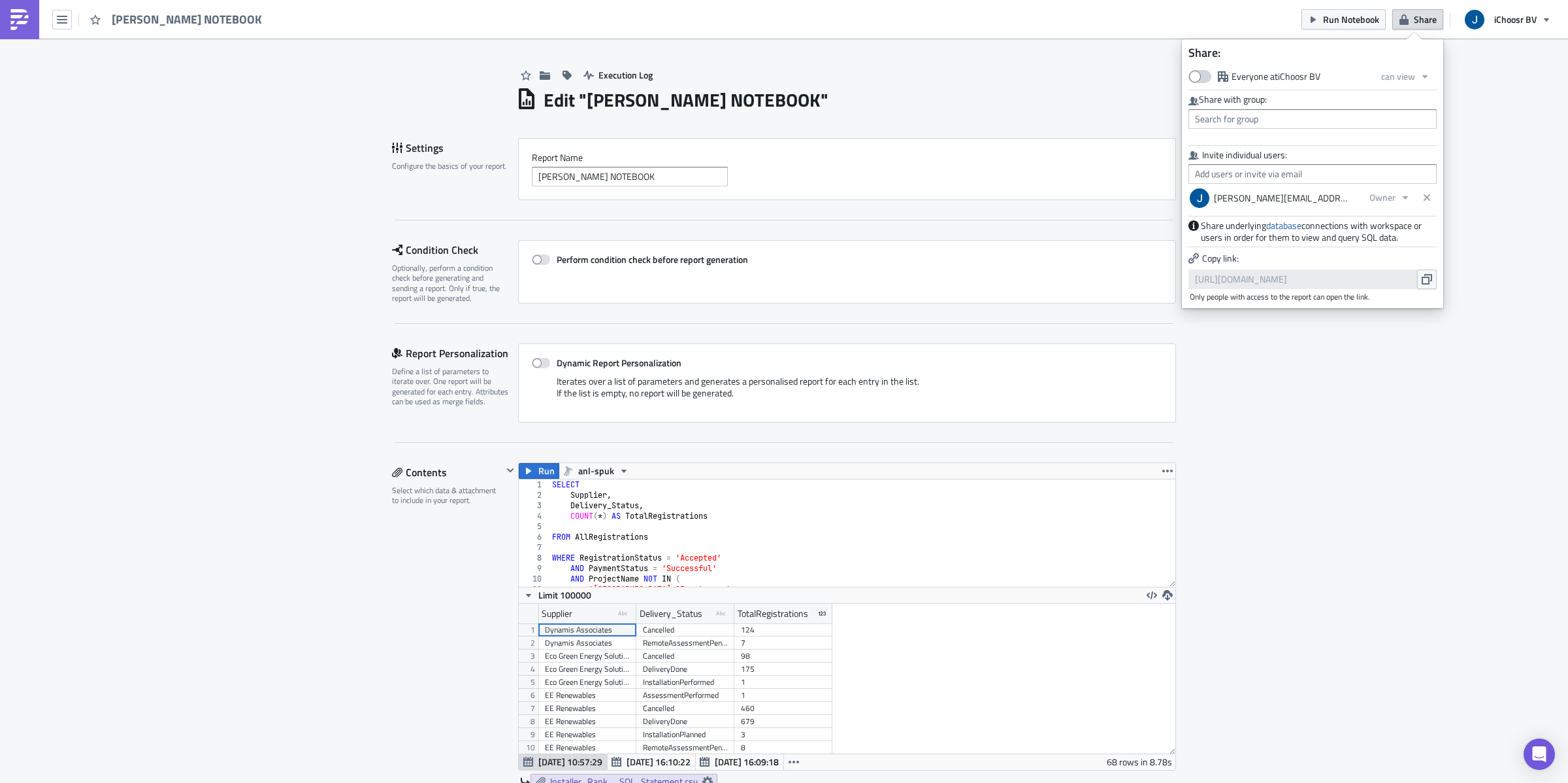
click at [1200, 76] on span at bounding box center [1200, 77] width 23 height 13
click at [1199, 76] on input "Everyone at iChoosr BV" at bounding box center [1195, 75] width 8 height 8
checkbox input "true"
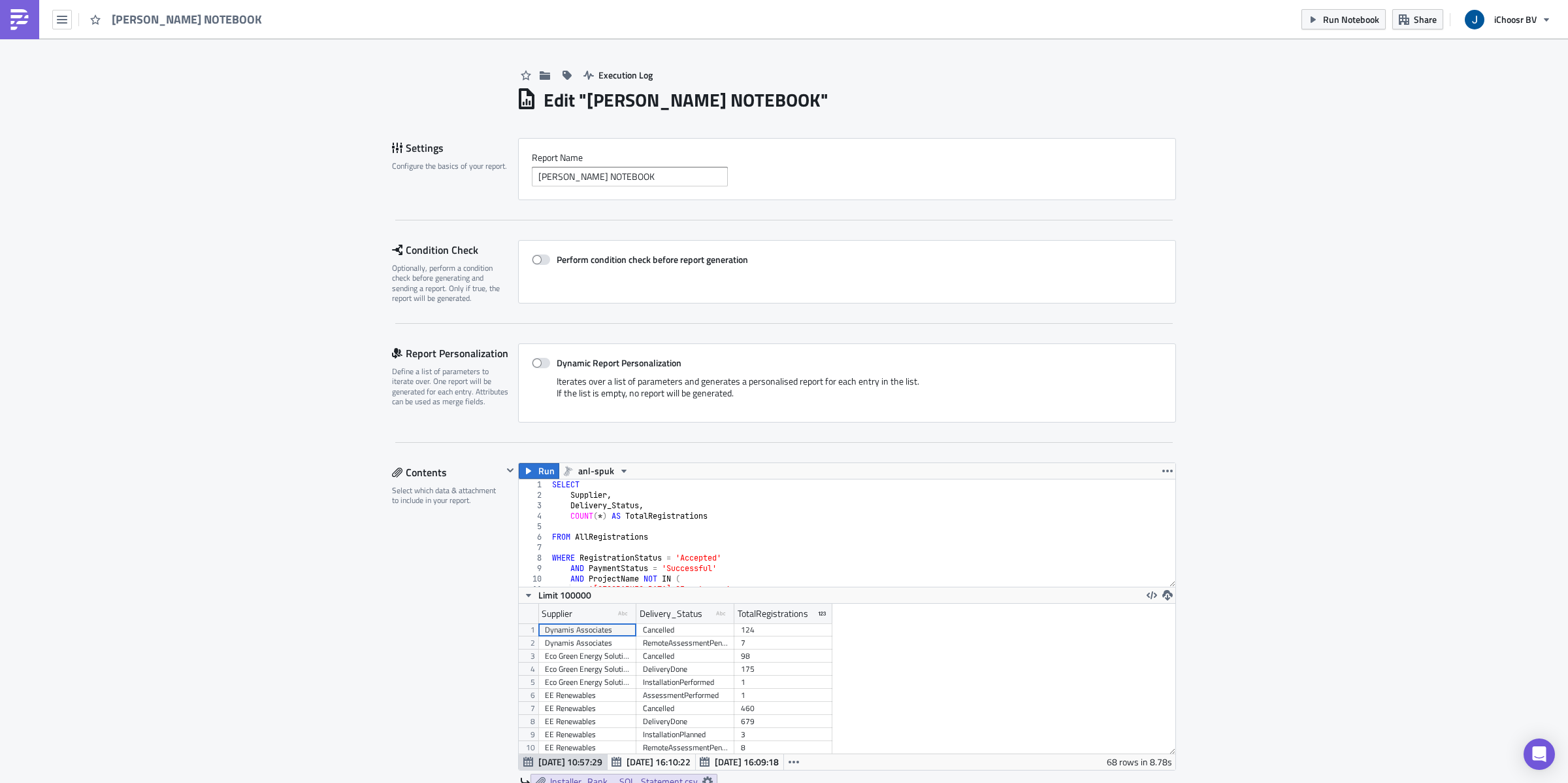
scroll to position [8, 0]
